Goal: Task Accomplishment & Management: Complete application form

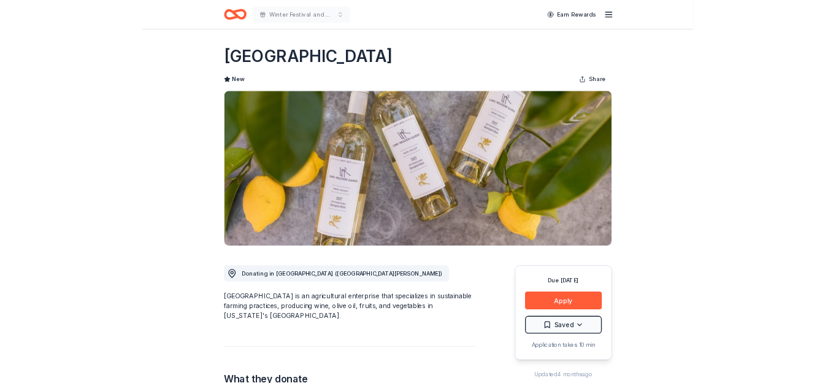
scroll to position [10, 0]
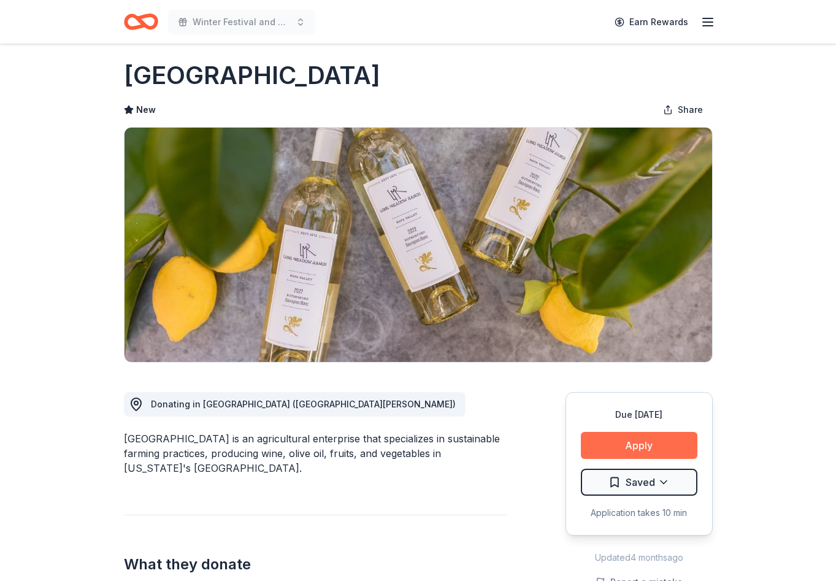
click at [631, 447] on button "Apply" at bounding box center [639, 445] width 116 height 27
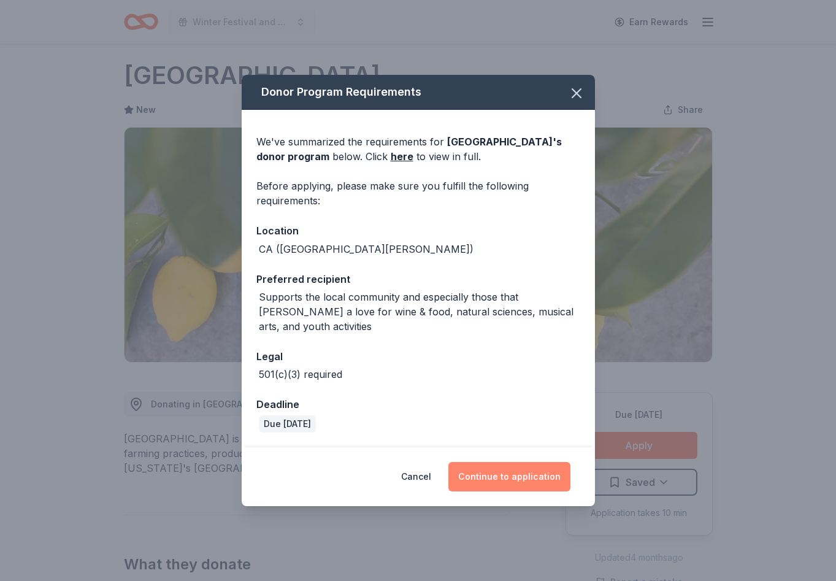
click at [501, 473] on button "Continue to application" at bounding box center [509, 476] width 122 height 29
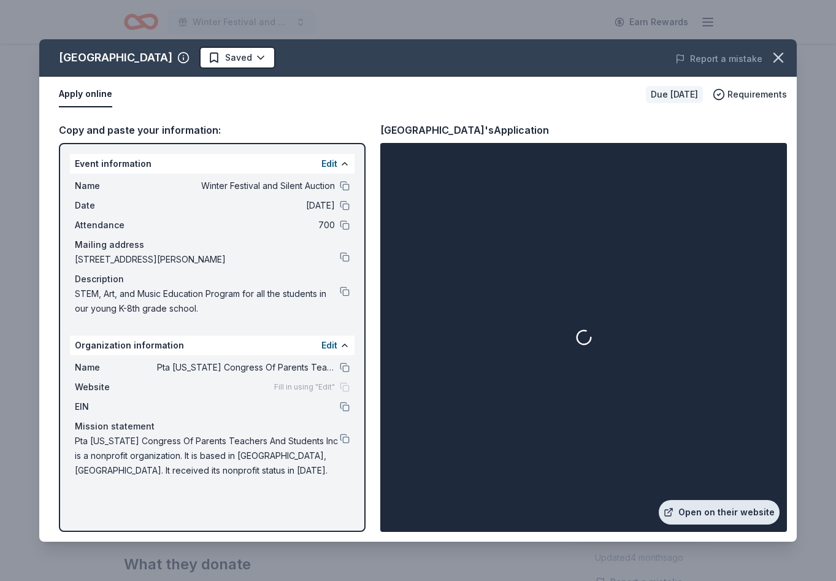
click at [715, 510] on link "Open on their website" at bounding box center [718, 512] width 121 height 25
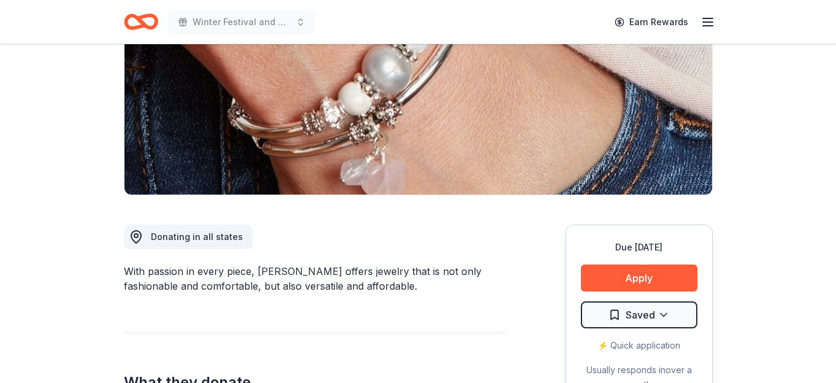
scroll to position [178, 0]
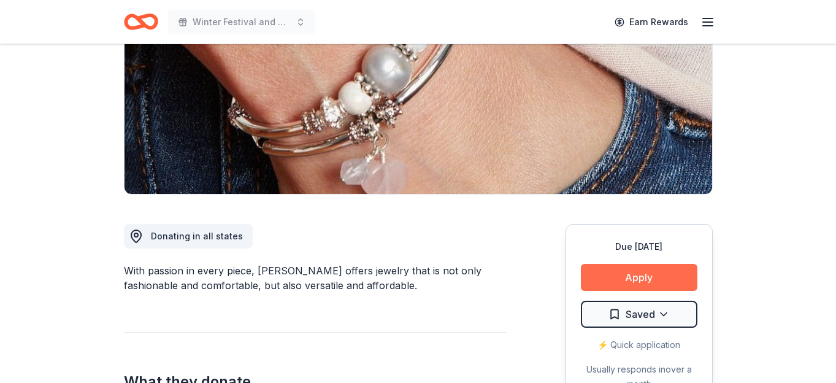
click at [641, 283] on button "Apply" at bounding box center [639, 277] width 116 height 27
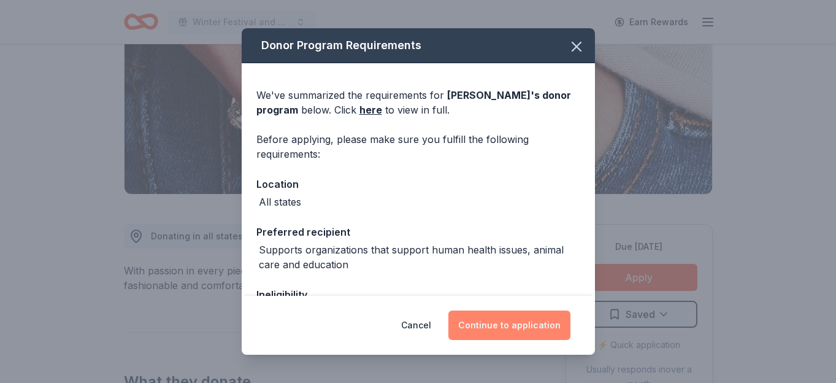
click at [527, 326] on button "Continue to application" at bounding box center [509, 324] width 122 height 29
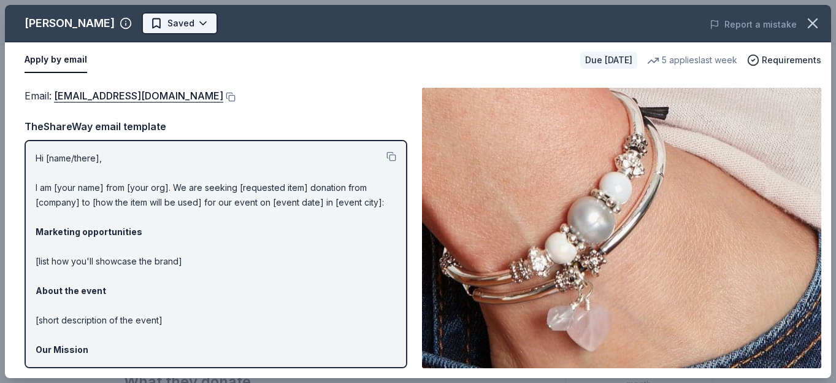
scroll to position [0, 0]
click at [180, 21] on body "Winter Festival and Silent Auction Earn Rewards Due in 36 days Share Lizzy Jame…" at bounding box center [418, 191] width 836 height 383
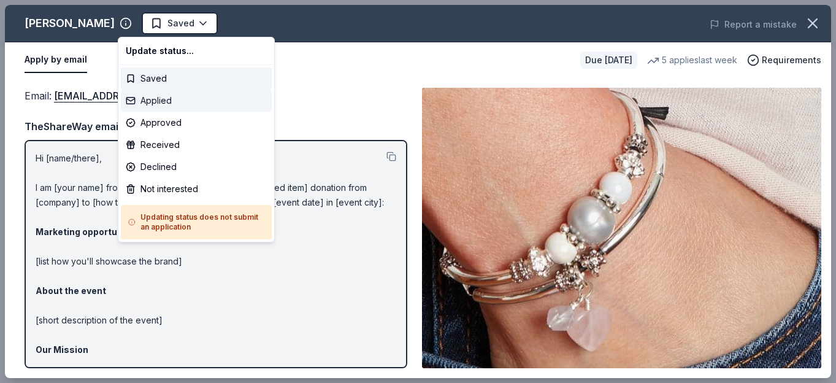
click at [185, 98] on div "Applied" at bounding box center [196, 100] width 151 height 22
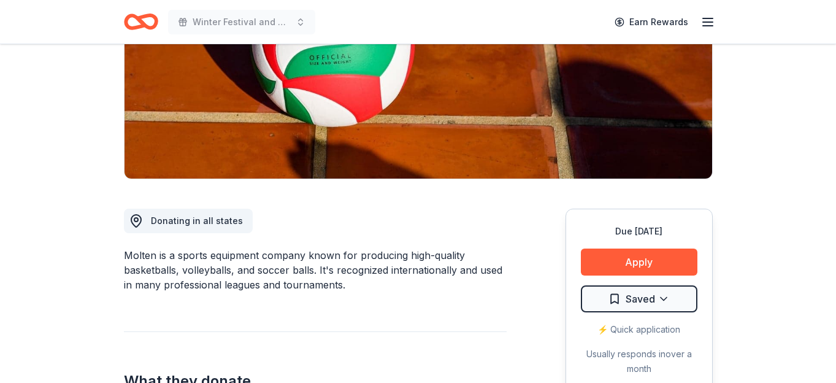
scroll to position [192, 0]
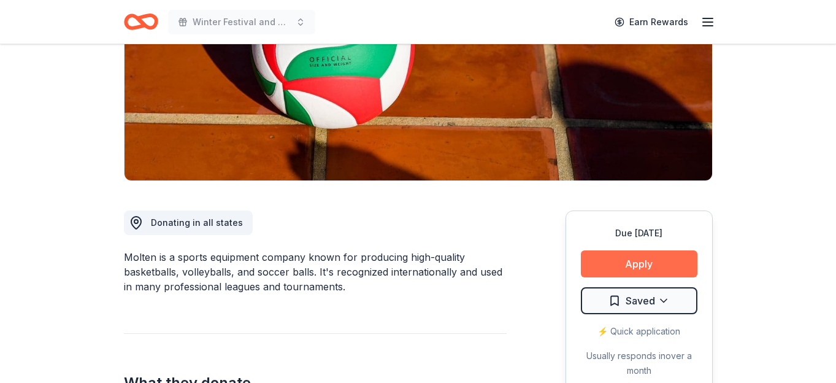
click at [643, 257] on button "Apply" at bounding box center [639, 263] width 116 height 27
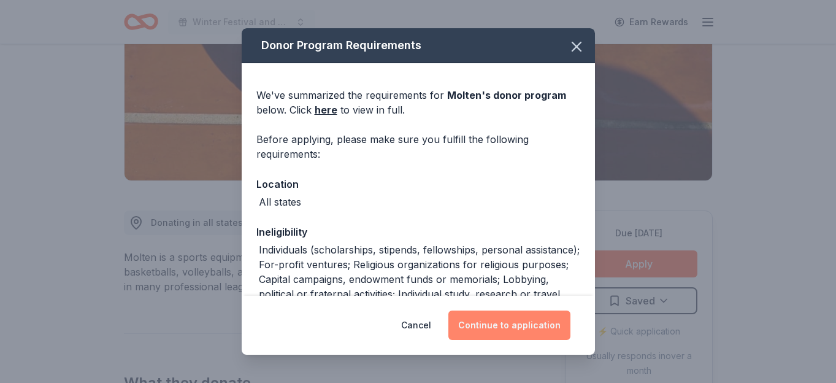
click at [512, 320] on button "Continue to application" at bounding box center [509, 324] width 122 height 29
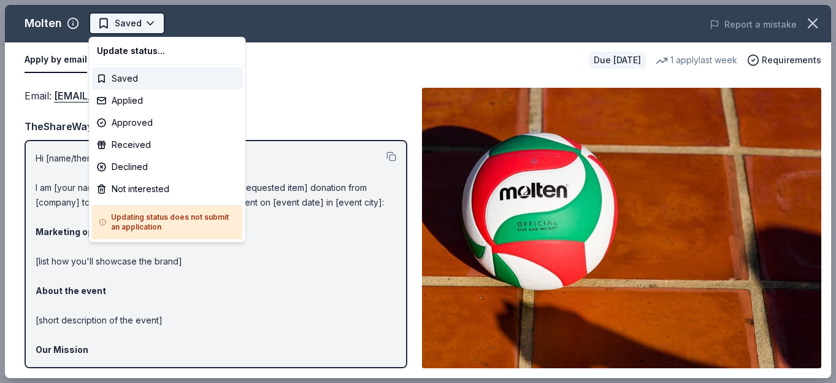
scroll to position [0, 0]
click at [151, 23] on html "Winter Festival and Silent Auction Saved Apply Due in 36 days Share Molten New …" at bounding box center [418, 191] width 836 height 383
click at [160, 101] on div "Applied" at bounding box center [167, 100] width 151 height 22
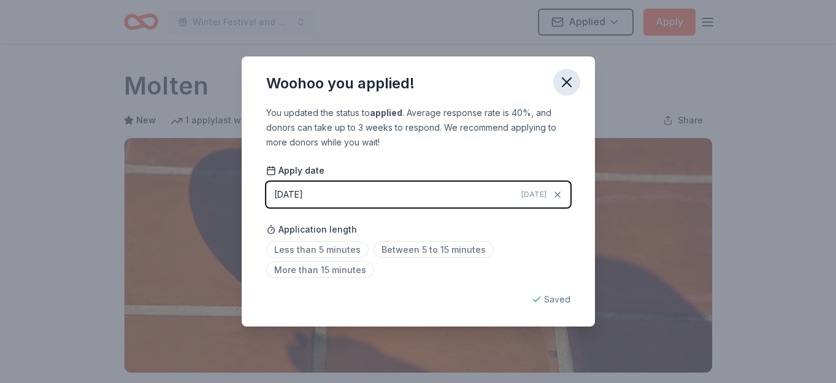
click at [567, 82] on icon "button" at bounding box center [566, 82] width 9 height 9
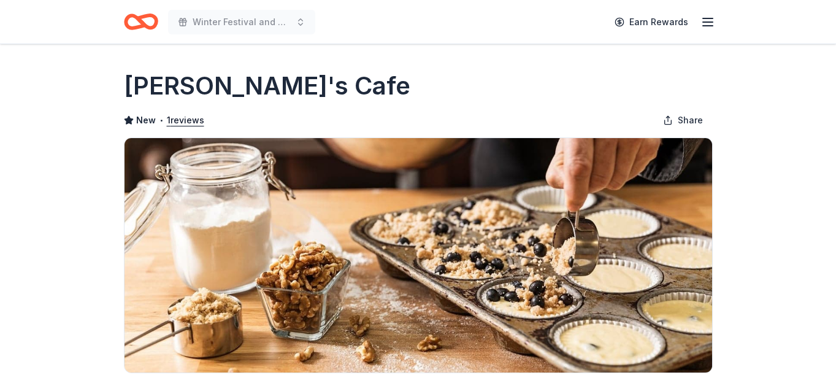
click at [478, 84] on div "[PERSON_NAME]'s Cafe" at bounding box center [418, 86] width 588 height 34
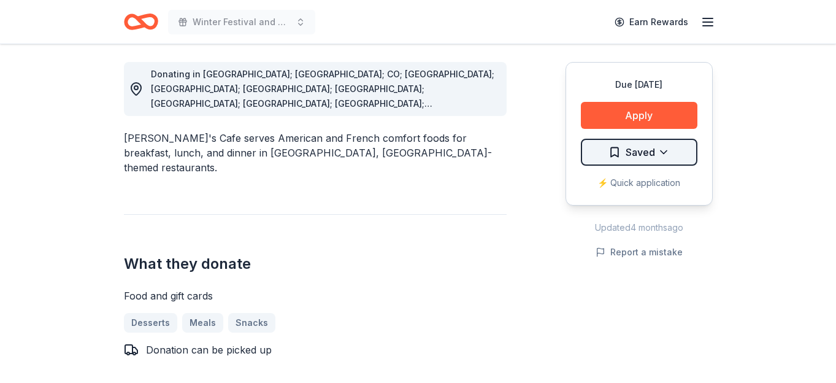
scroll to position [346, 0]
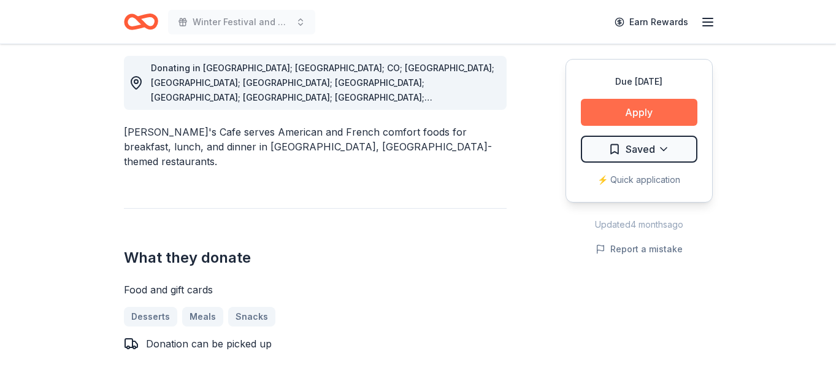
click at [630, 104] on button "Apply" at bounding box center [639, 112] width 116 height 27
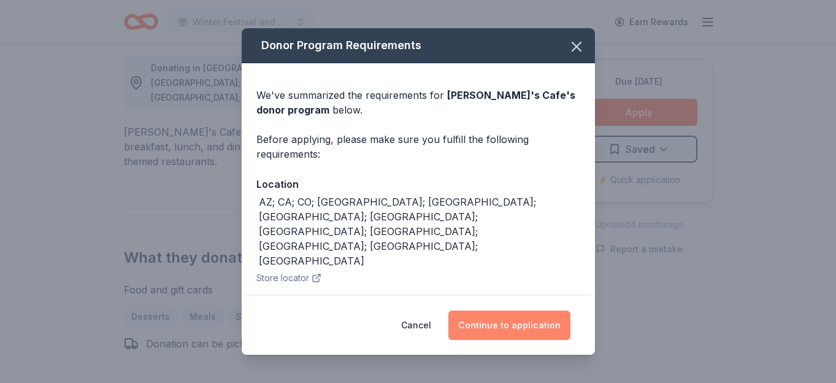
click at [489, 324] on button "Continue to application" at bounding box center [509, 324] width 122 height 29
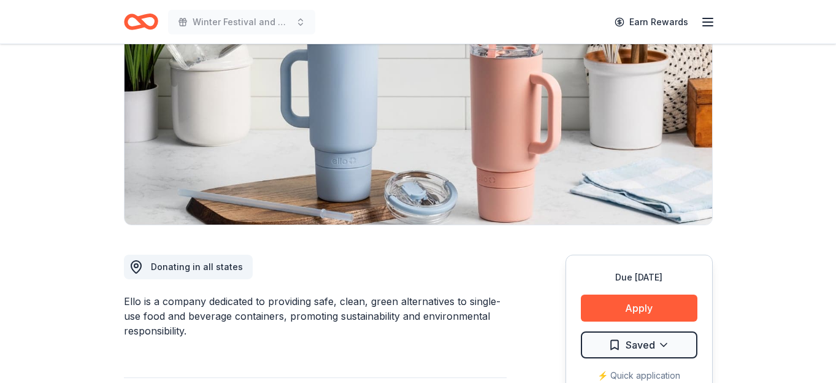
scroll to position [149, 0]
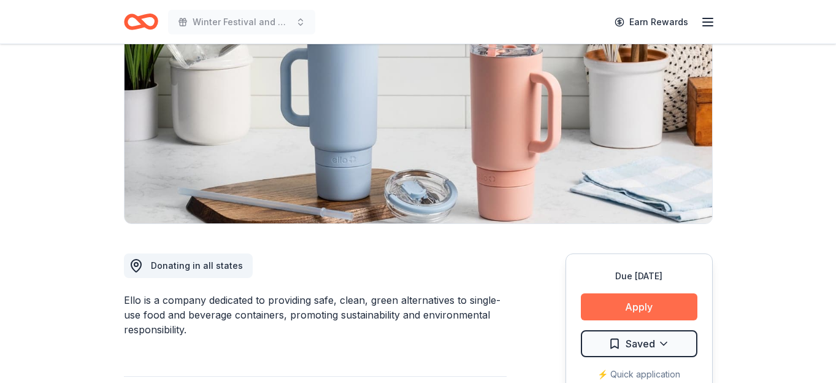
click at [637, 305] on button "Apply" at bounding box center [639, 306] width 116 height 27
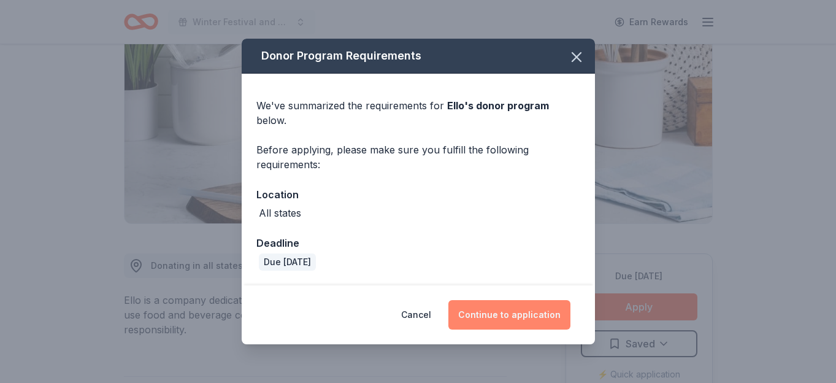
click at [503, 301] on button "Continue to application" at bounding box center [509, 314] width 122 height 29
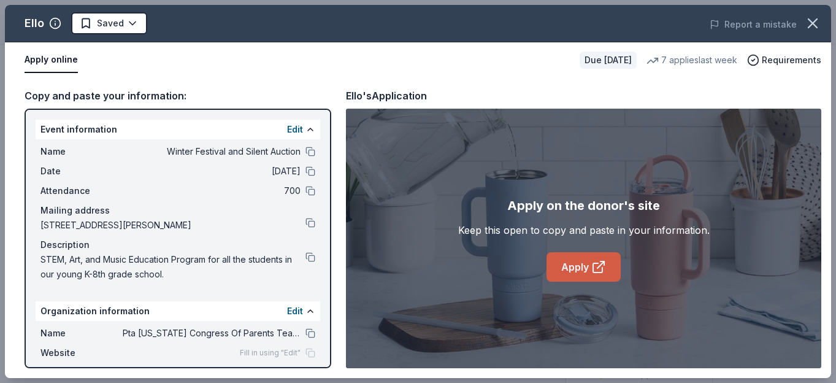
click at [580, 268] on link "Apply" at bounding box center [583, 266] width 74 height 29
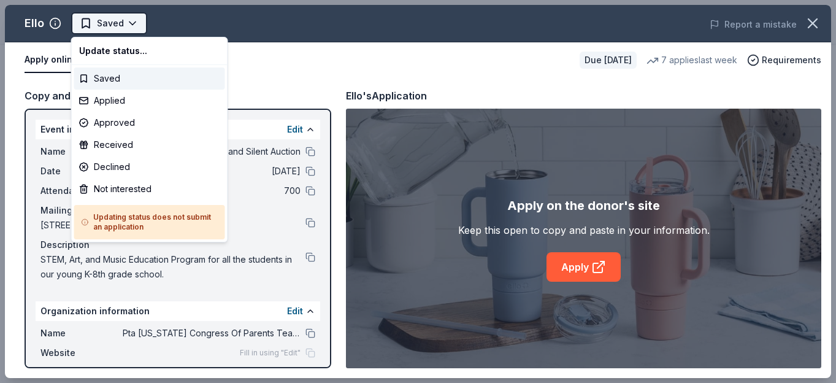
click at [118, 19] on html "Winter Festival and Silent Auction Saved Apply Due in 36 days Share Ello New 7 …" at bounding box center [418, 191] width 836 height 383
click at [121, 95] on div "Applied" at bounding box center [149, 100] width 151 height 22
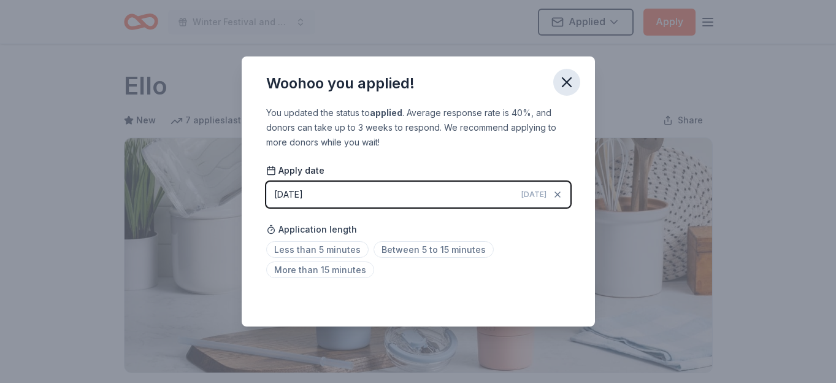
click at [564, 81] on icon "button" at bounding box center [566, 82] width 9 height 9
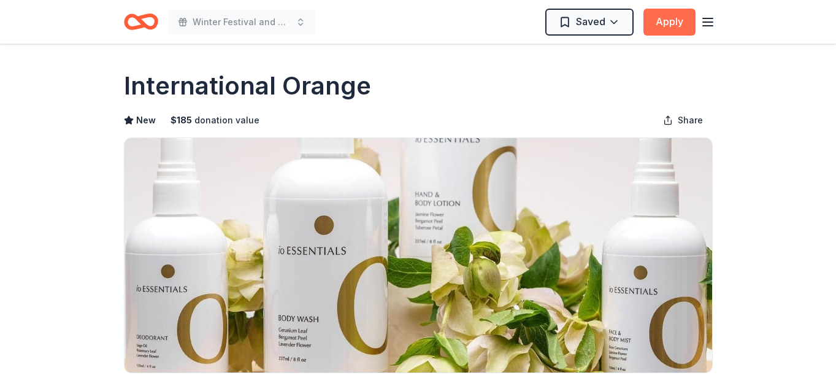
click at [660, 24] on button "Apply" at bounding box center [669, 22] width 52 height 27
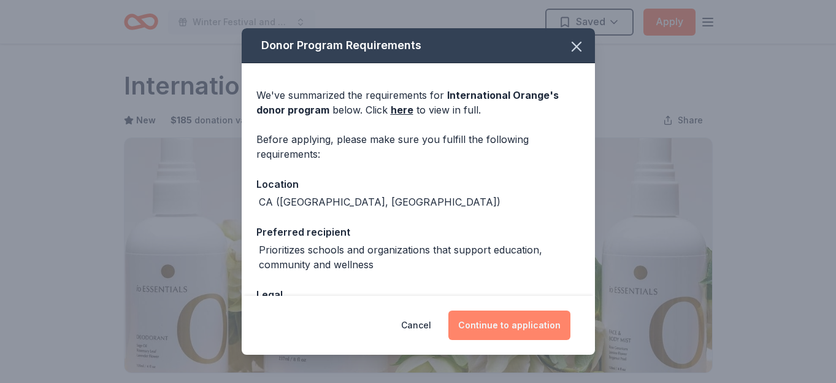
click at [503, 329] on button "Continue to application" at bounding box center [509, 324] width 122 height 29
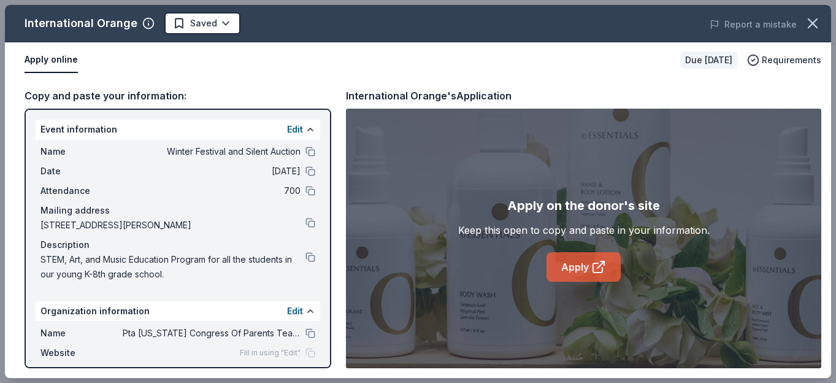
click at [581, 262] on link "Apply" at bounding box center [583, 266] width 74 height 29
click at [208, 23] on body "Winter Festival and Silent Auction Saved Apply Due in 36 days Share Internation…" at bounding box center [418, 191] width 836 height 383
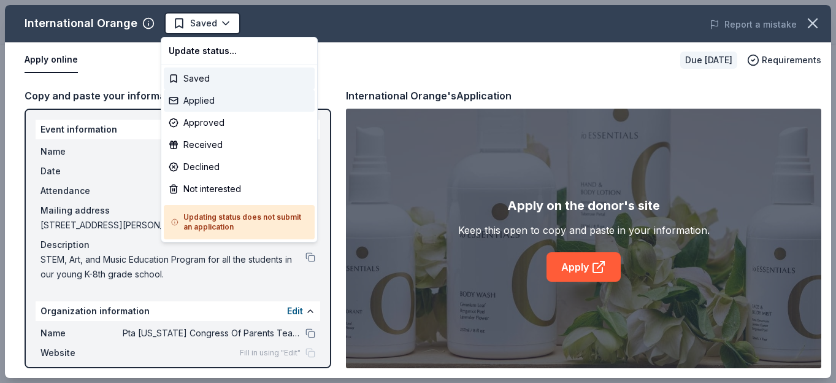
click at [223, 101] on div "Applied" at bounding box center [239, 100] width 151 height 22
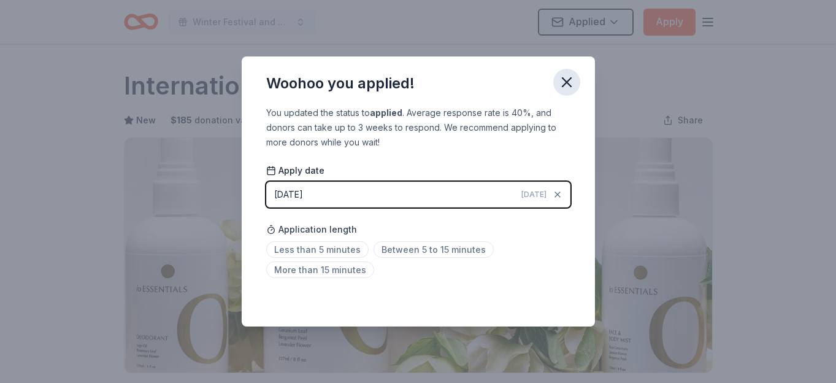
click at [569, 82] on icon "button" at bounding box center [566, 82] width 17 height 17
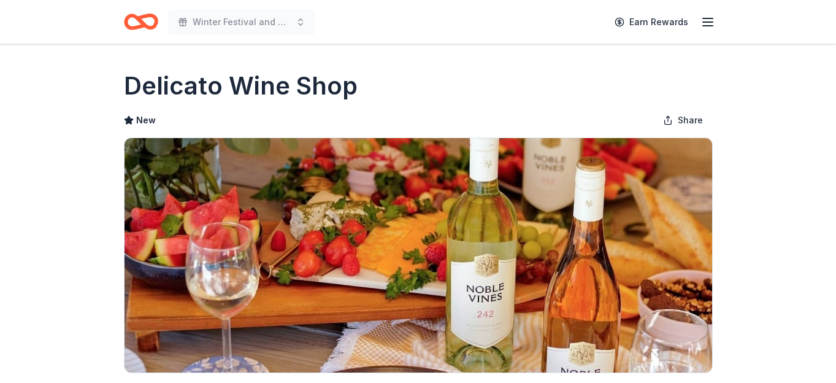
click at [450, 96] on div "Delicato Wine Shop" at bounding box center [418, 86] width 588 height 34
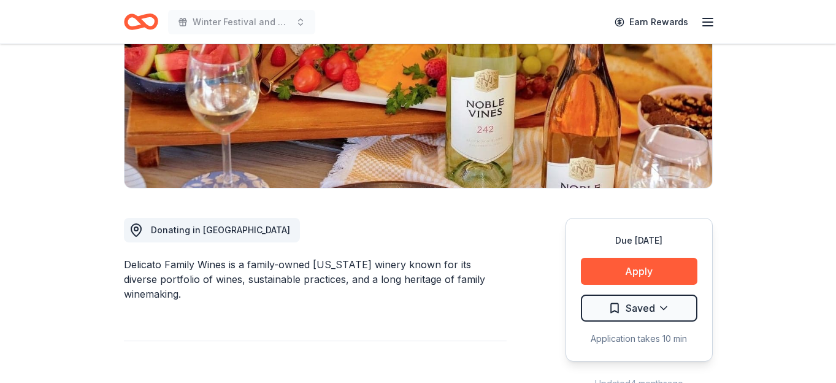
scroll to position [211, 0]
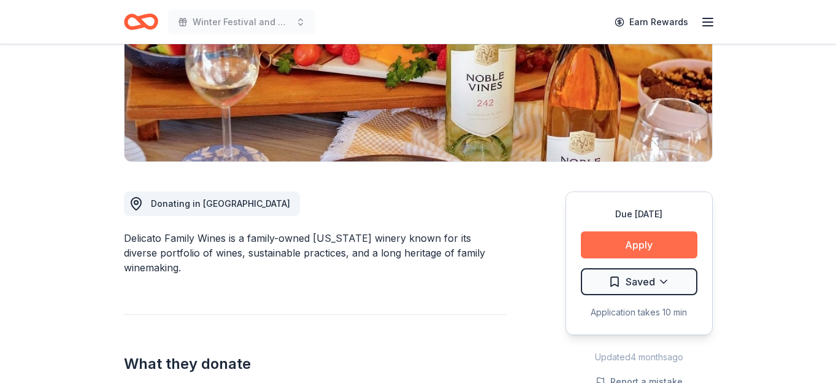
click at [649, 240] on button "Apply" at bounding box center [639, 244] width 116 height 27
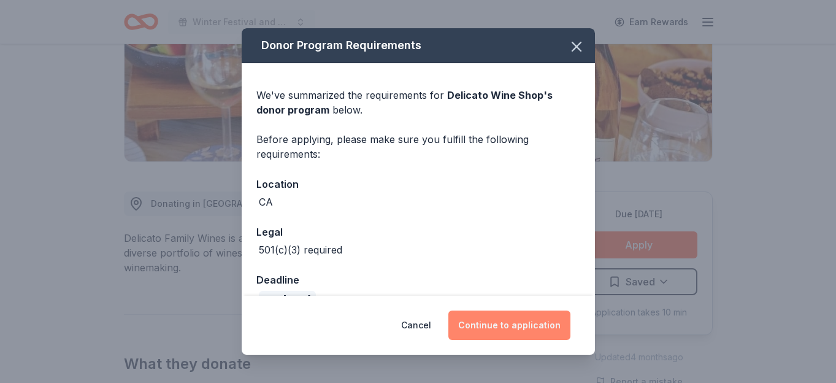
click at [511, 327] on button "Continue to application" at bounding box center [509, 324] width 122 height 29
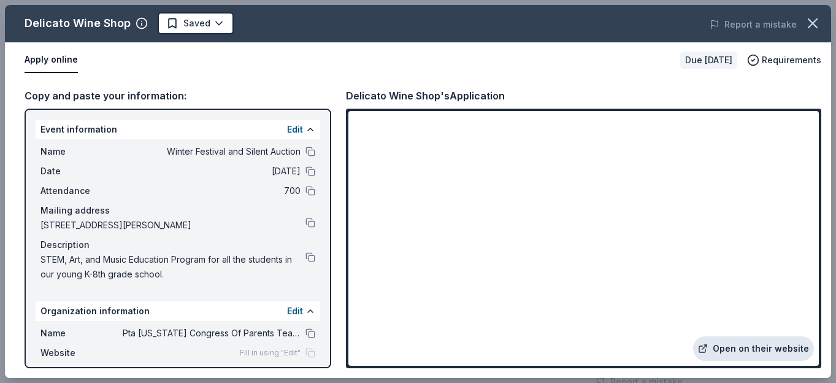
click at [734, 348] on link "Open on their website" at bounding box center [753, 348] width 121 height 25
click at [215, 23] on body "Winter Festival and Silent Auction Earn Rewards Due in 36 days Share Delicato W…" at bounding box center [418, 191] width 836 height 383
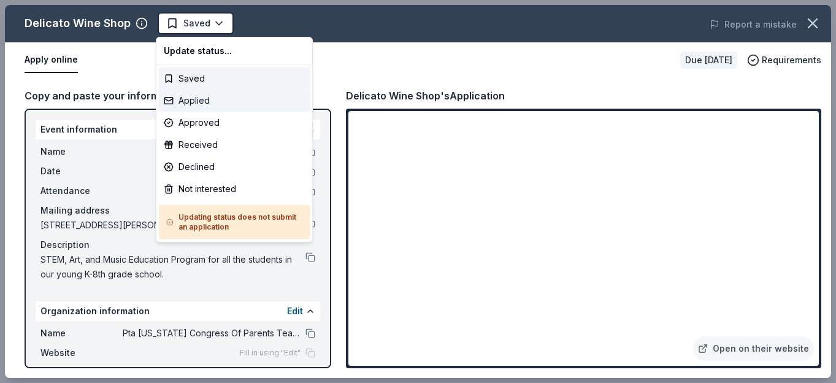
click at [216, 101] on div "Applied" at bounding box center [234, 100] width 151 height 22
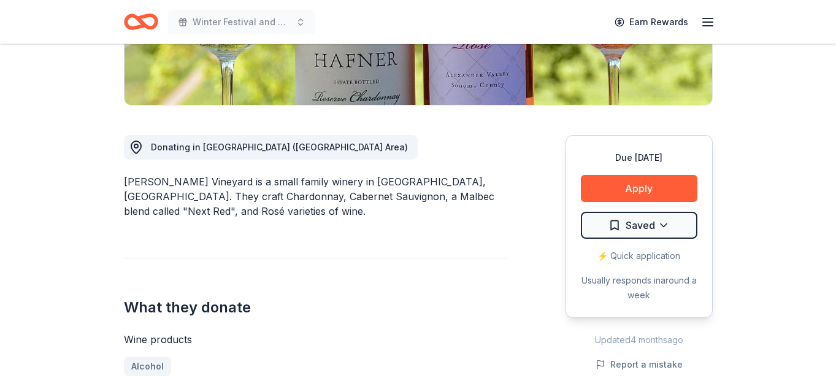
scroll to position [270, 0]
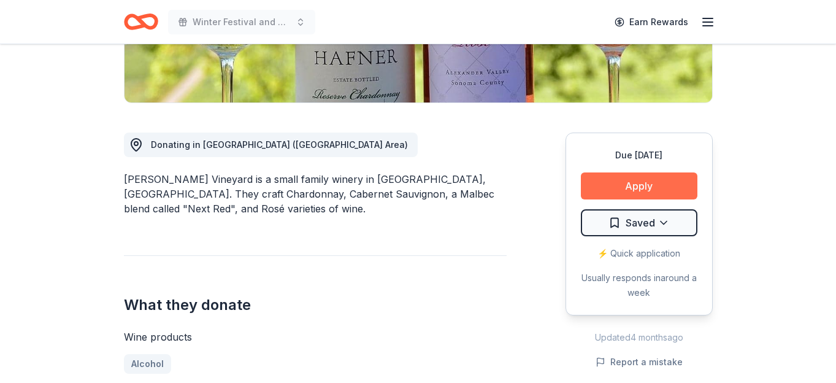
click at [631, 184] on button "Apply" at bounding box center [639, 185] width 116 height 27
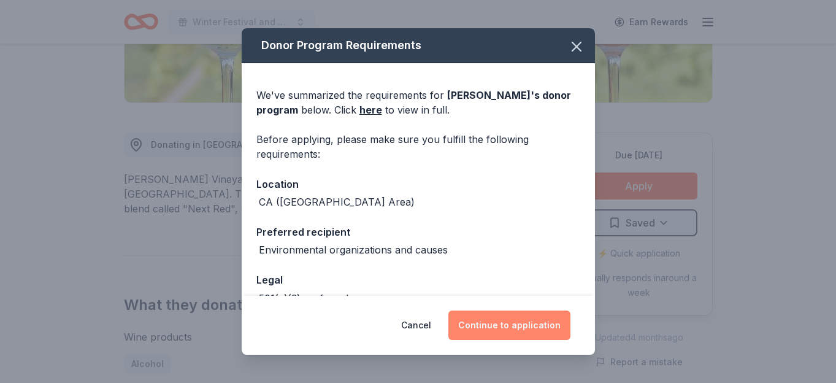
click at [491, 323] on button "Continue to application" at bounding box center [509, 324] width 122 height 29
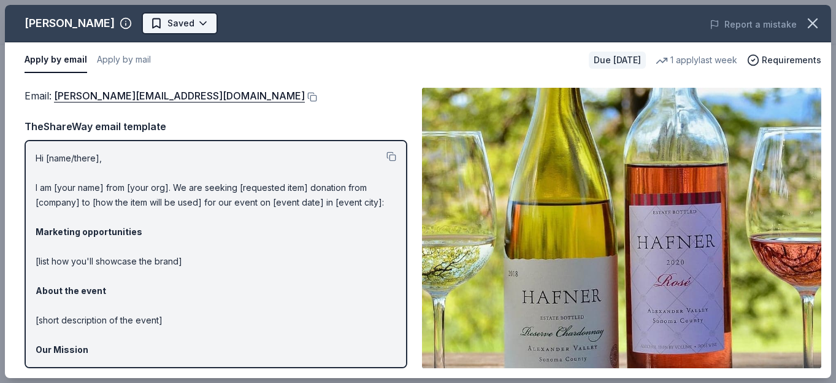
scroll to position [0, 0]
click at [197, 18] on body "Winter Festival and Silent Auction Earn Rewards Due in 36 days Share Hafner Vin…" at bounding box center [418, 191] width 836 height 383
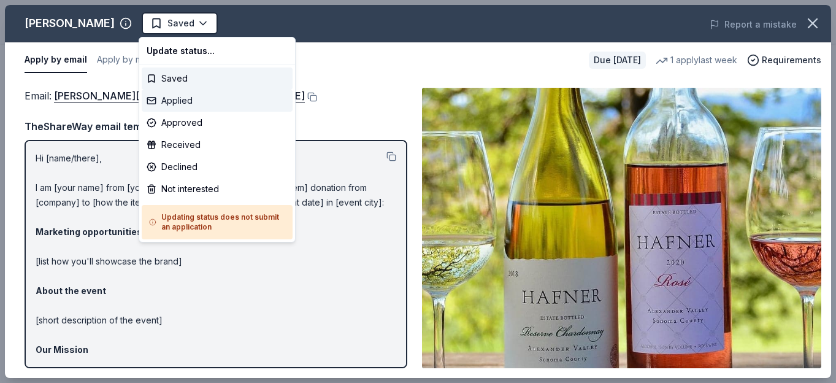
click at [188, 101] on div "Applied" at bounding box center [217, 100] width 151 height 22
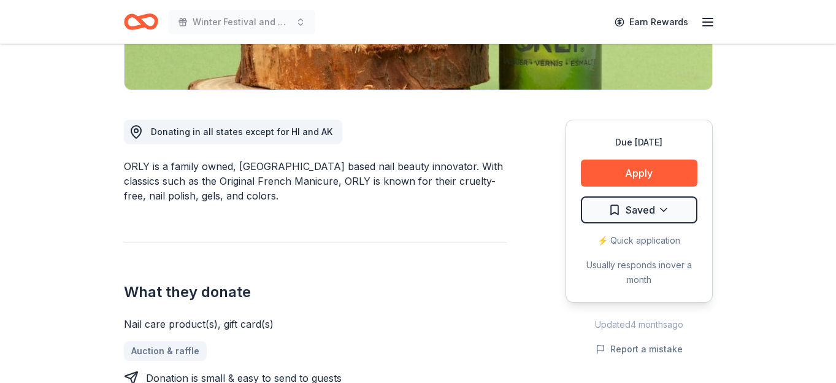
scroll to position [295, 0]
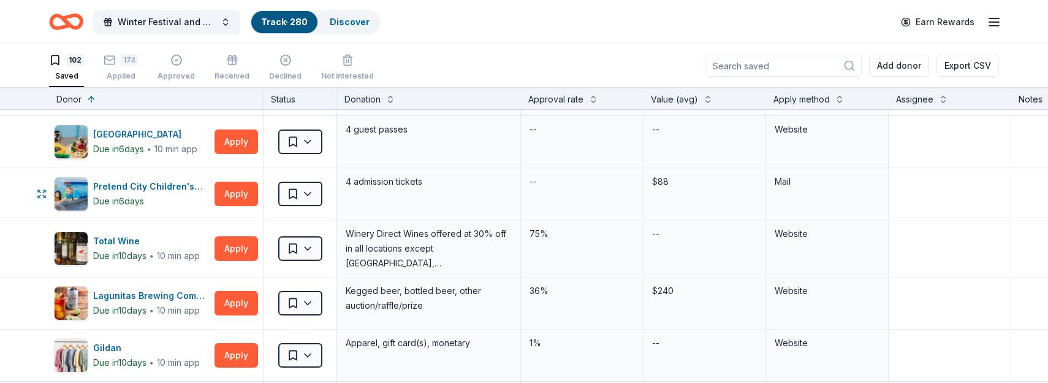
scroll to position [628, 0]
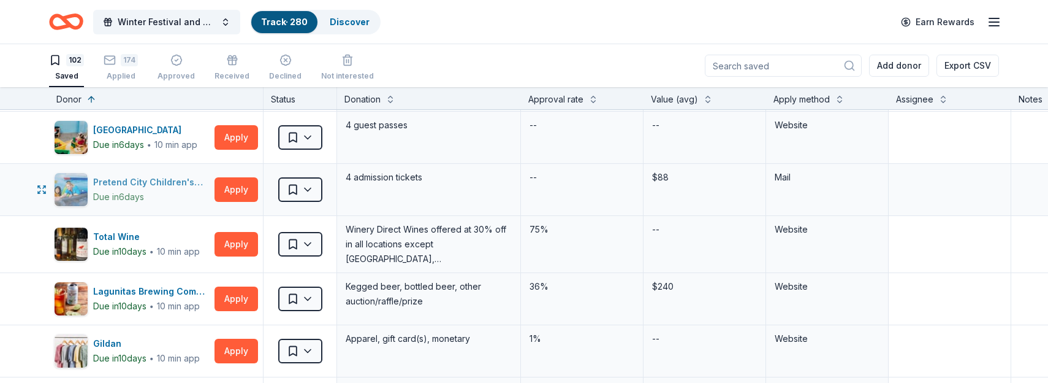
click at [164, 182] on div "Pretend City Children's Museum" at bounding box center [151, 182] width 116 height 15
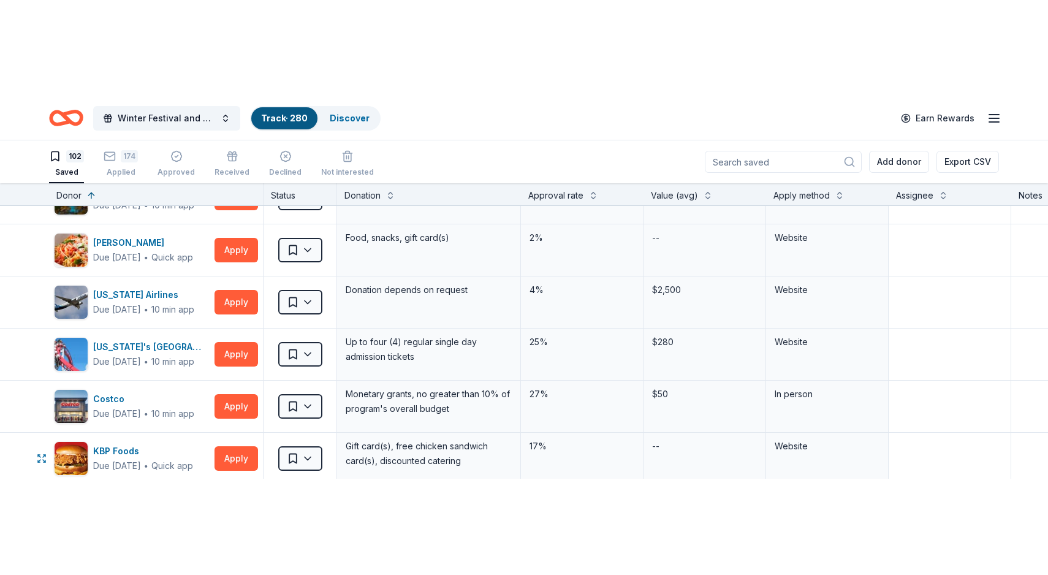
scroll to position [1139, 0]
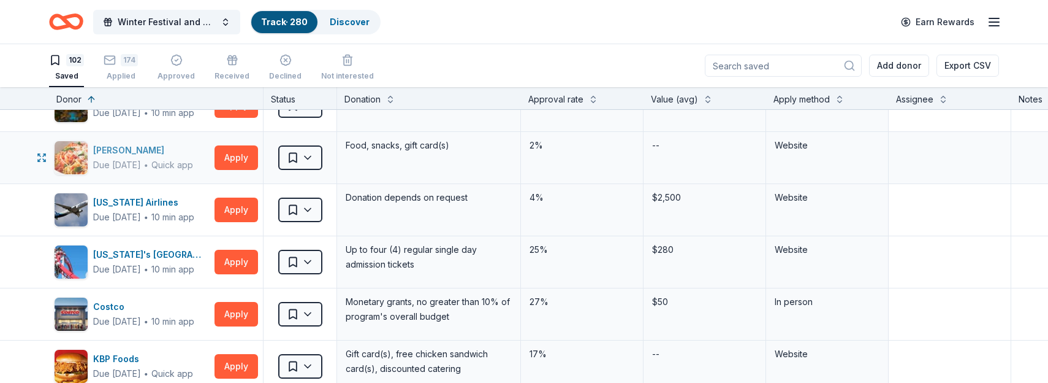
click at [115, 148] on div "[PERSON_NAME]" at bounding box center [143, 150] width 100 height 15
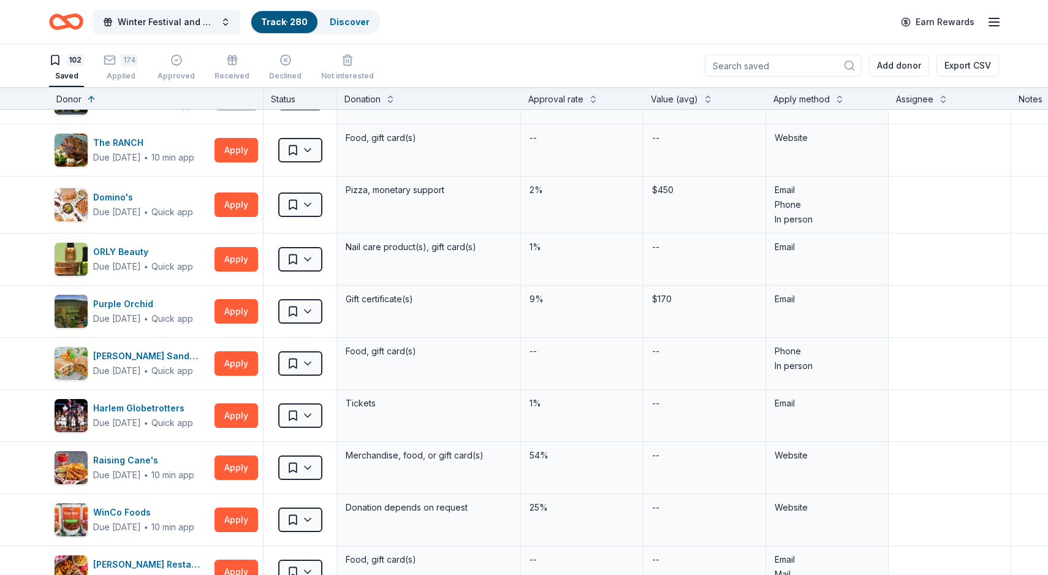
scroll to position [4126, 0]
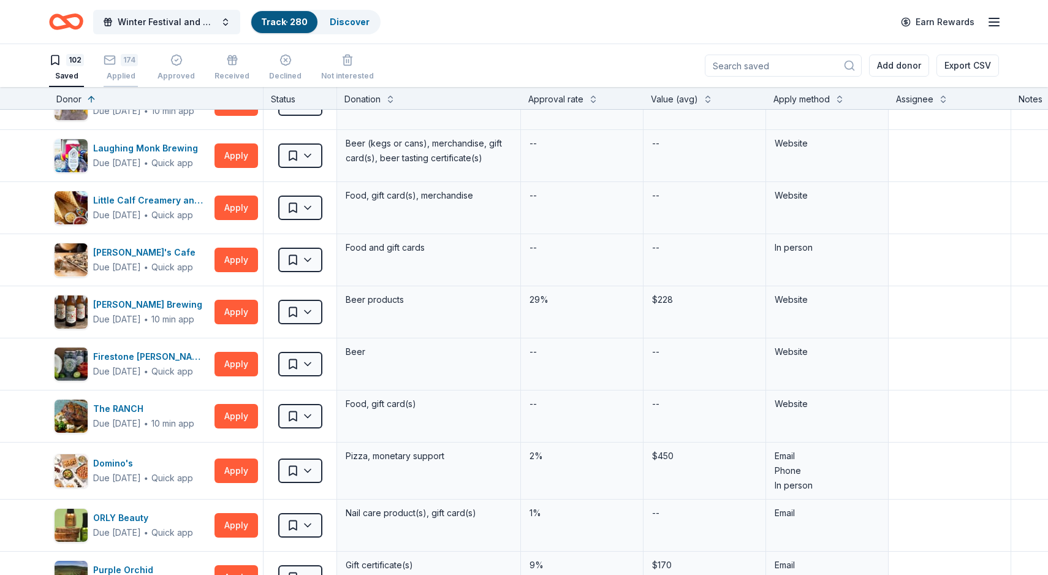
click at [123, 77] on div "Applied" at bounding box center [121, 76] width 34 height 10
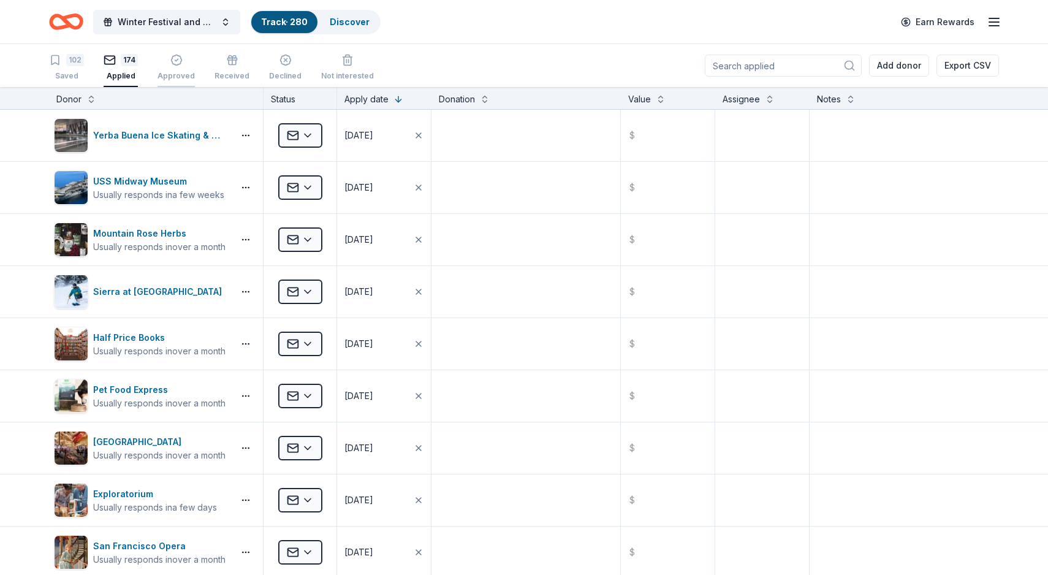
click at [177, 63] on icon "button" at bounding box center [176, 60] width 12 height 12
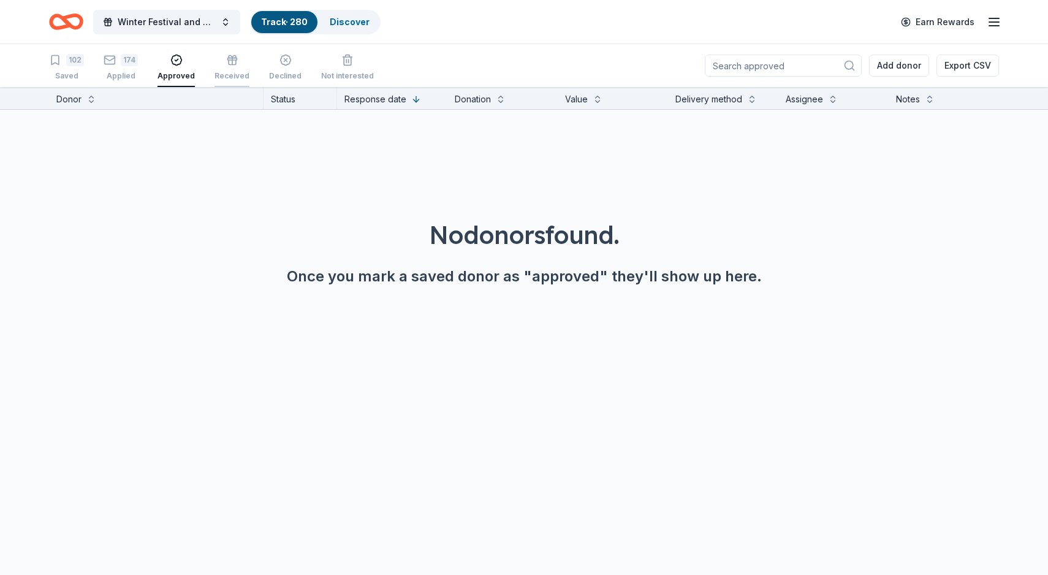
click at [229, 63] on icon "button" at bounding box center [232, 60] width 12 height 12
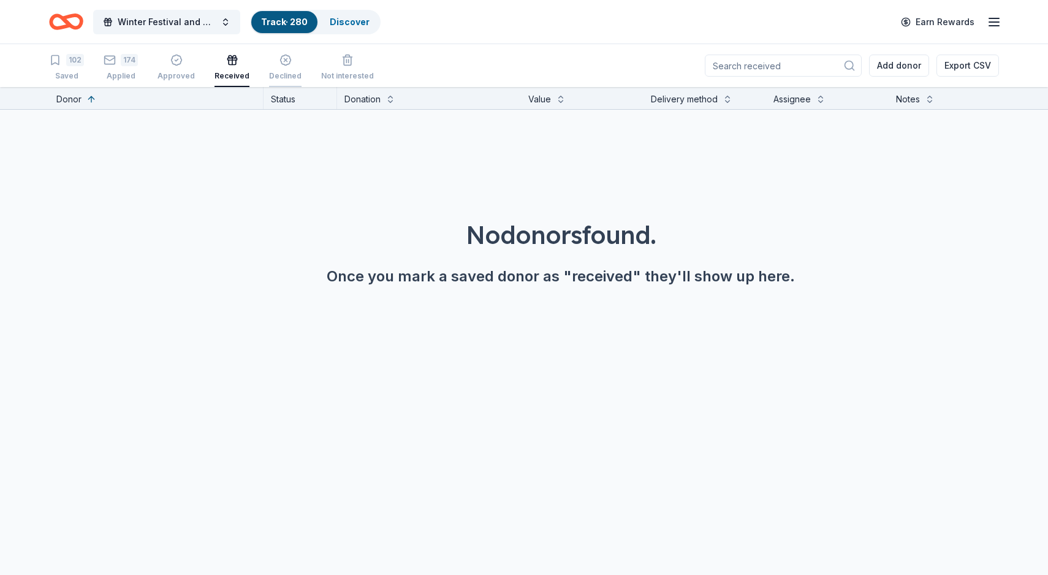
click at [280, 64] on icon "button" at bounding box center [285, 60] width 10 height 10
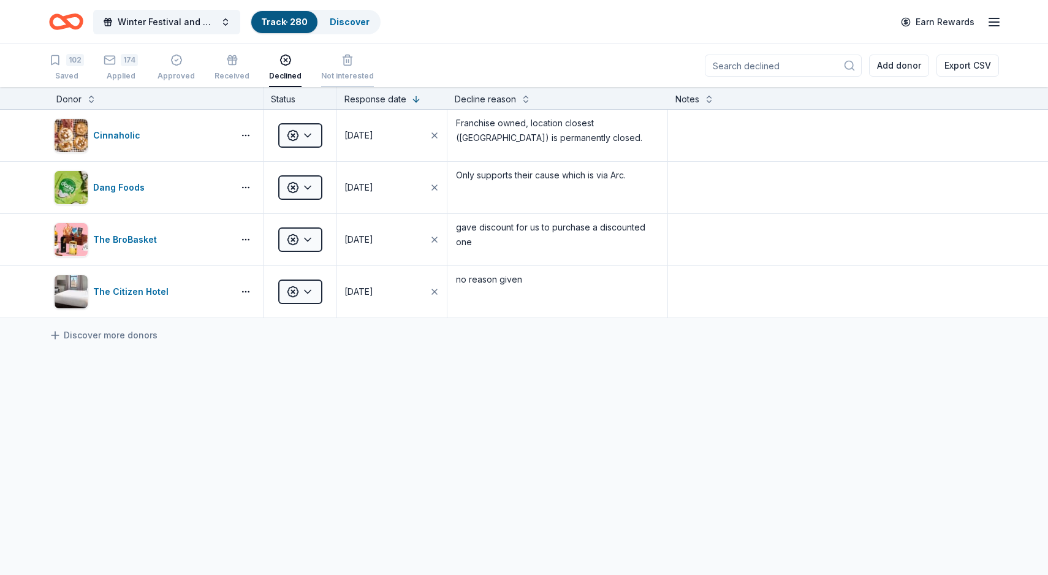
click at [344, 60] on icon "button" at bounding box center [347, 61] width 7 height 8
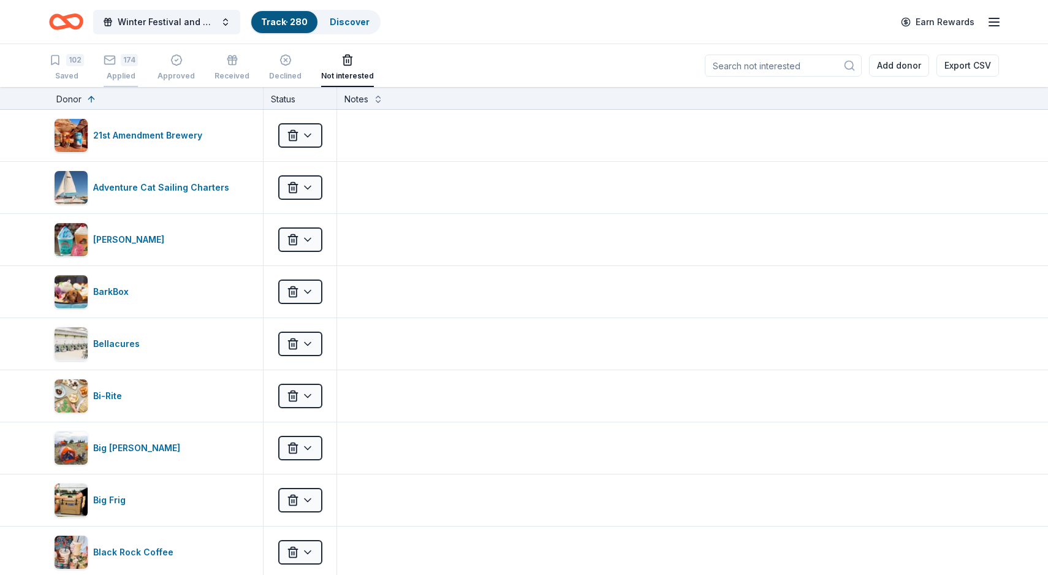
click at [128, 58] on div "174" at bounding box center [129, 60] width 17 height 12
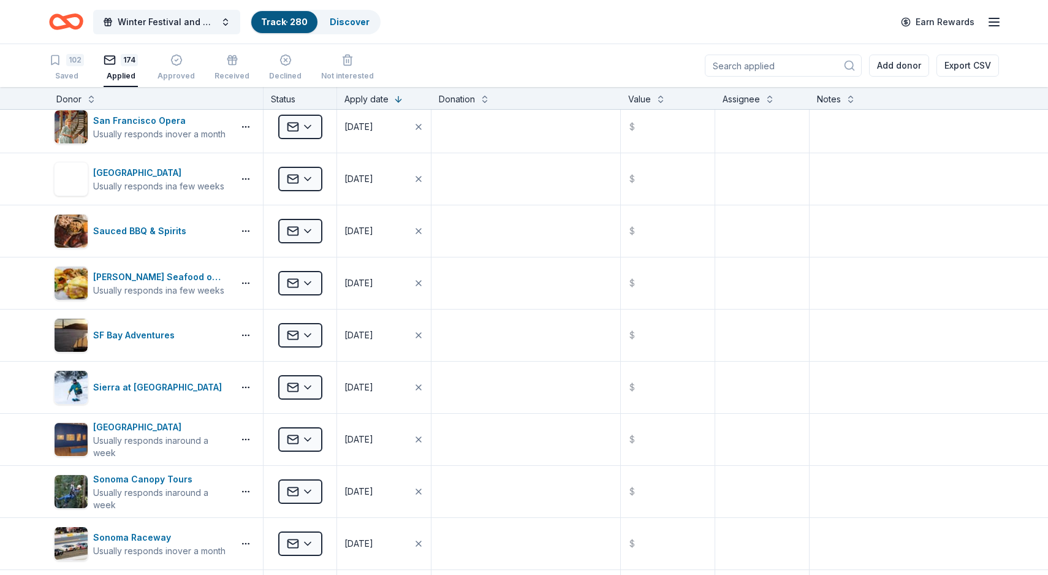
scroll to position [2914, 0]
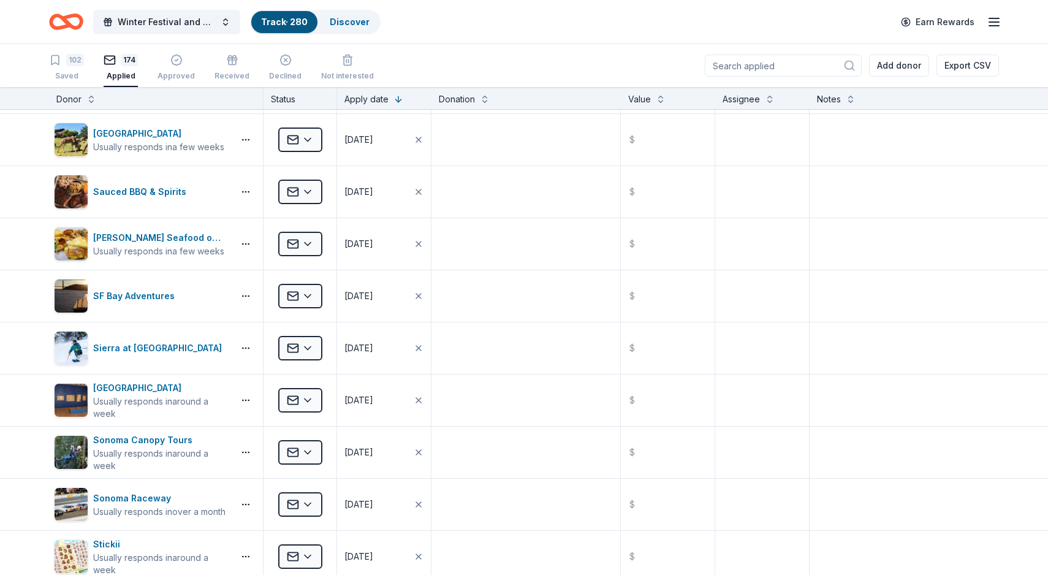
click at [801, 70] on input at bounding box center [783, 66] width 157 height 22
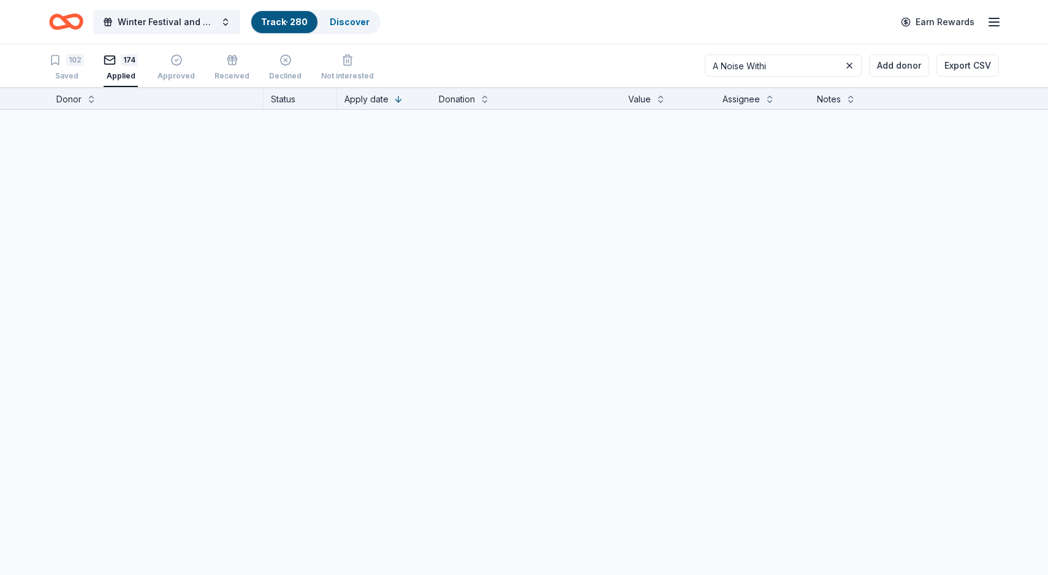
scroll to position [0, 0]
type input "A Noise Within"
click at [313, 134] on html "Winter Festival and Silent Auction Track · 280 Discover Earn Rewards 102 Saved …" at bounding box center [524, 287] width 1048 height 575
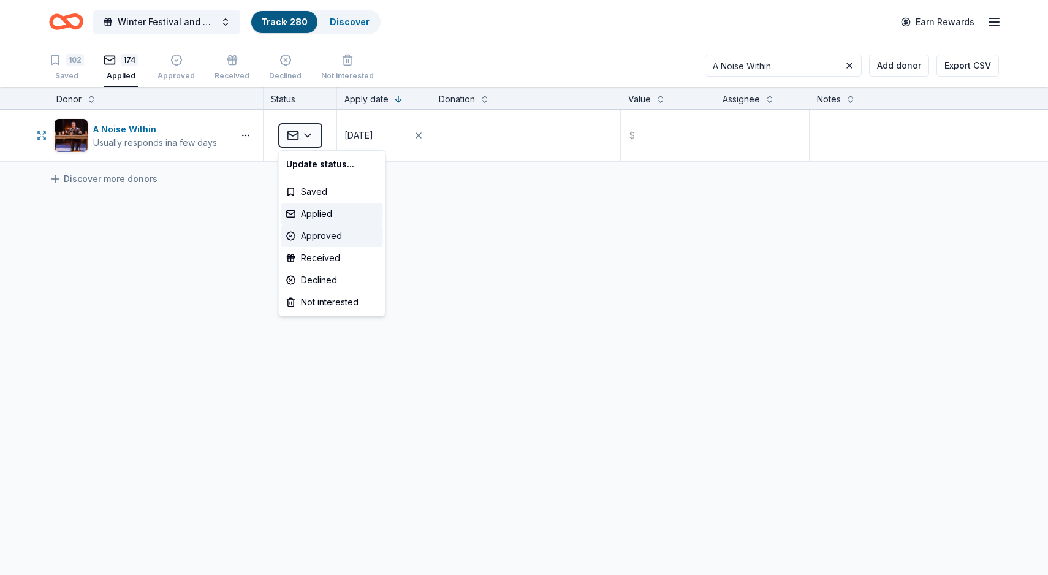
click at [327, 237] on div "Approved" at bounding box center [332, 236] width 102 height 22
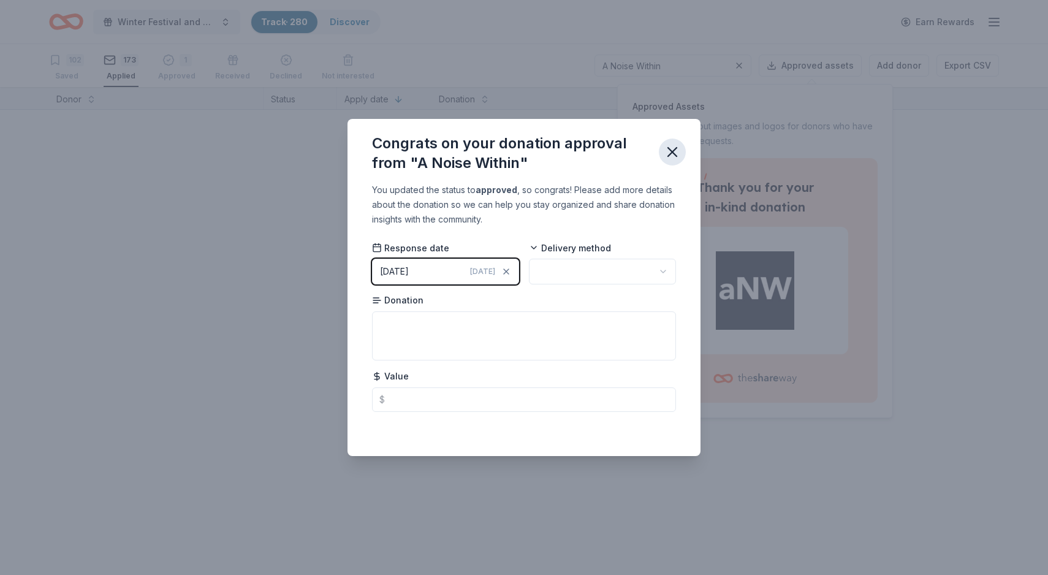
click at [674, 148] on icon "button" at bounding box center [672, 151] width 17 height 17
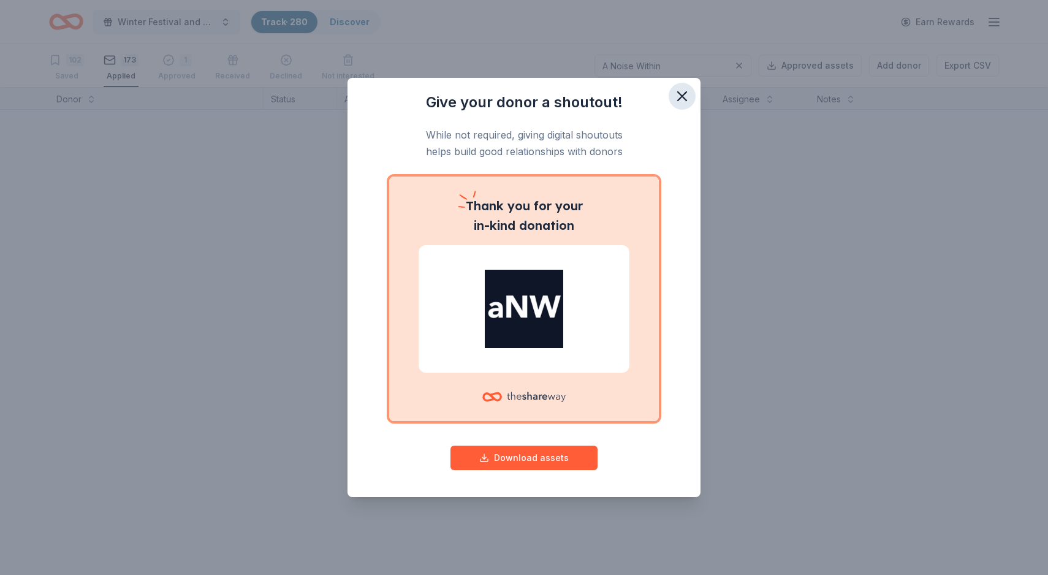
click at [684, 93] on icon "button" at bounding box center [682, 96] width 17 height 17
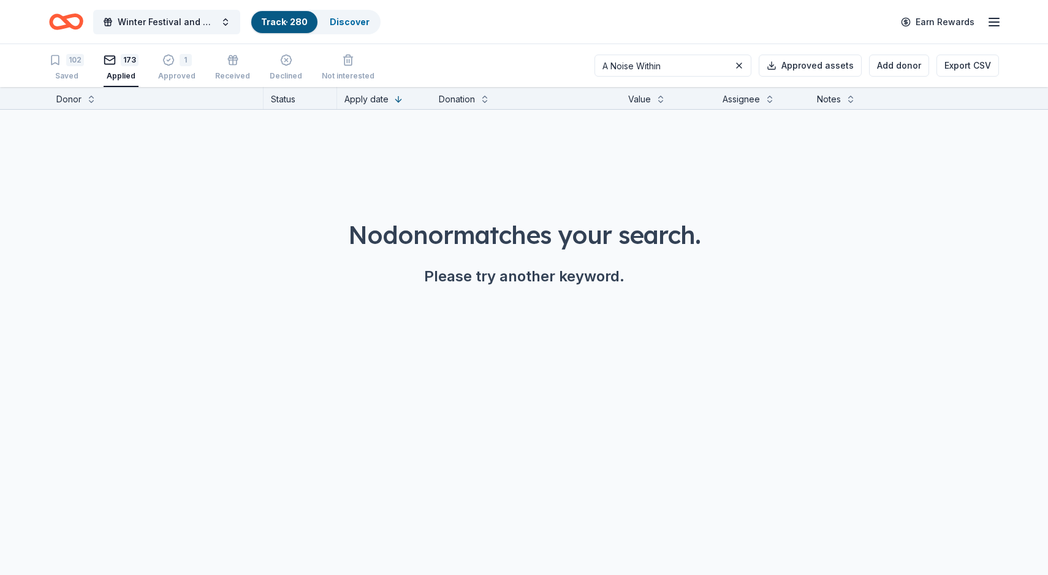
click at [123, 61] on div "173" at bounding box center [130, 60] width 18 height 12
click at [744, 69] on button at bounding box center [739, 65] width 15 height 15
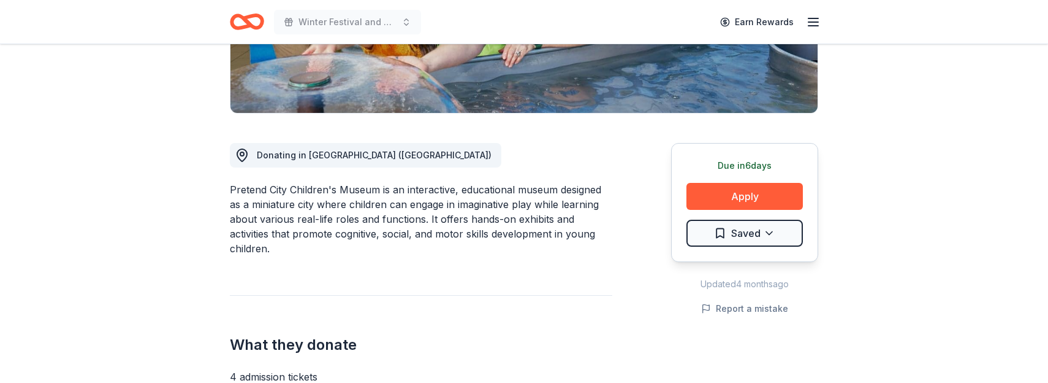
scroll to position [264, 0]
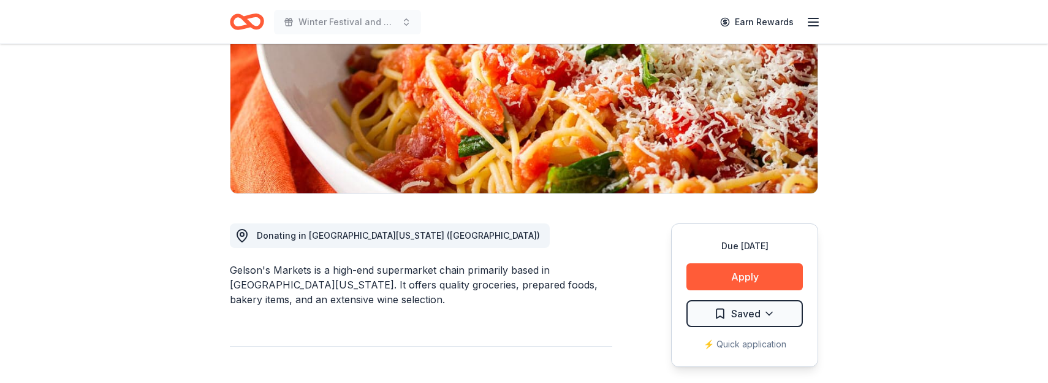
scroll to position [211, 0]
